Goal: Information Seeking & Learning: Learn about a topic

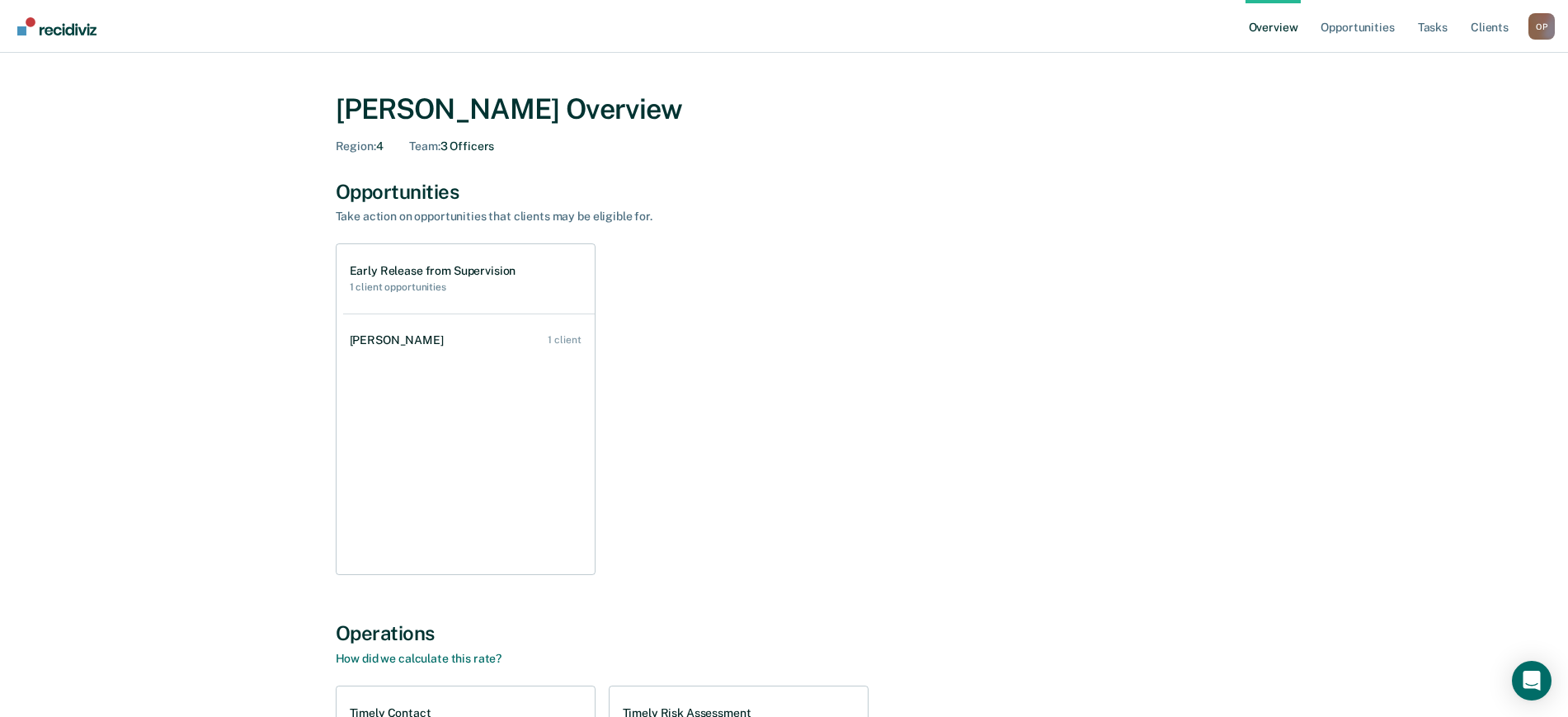
click at [148, 272] on div "[PERSON_NAME] Overview Region : 4 Team : 3 Officers Opportunities Take action o…" at bounding box center [784, 561] width 1529 height 977
click at [58, 45] on link "Go to Recidiviz Home" at bounding box center [57, 26] width 87 height 52
click at [231, 366] on div "[PERSON_NAME] Overview Region : 4 Team : 3 Officers Opportunities Take action o…" at bounding box center [784, 561] width 1529 height 977
